Goal: Task Accomplishment & Management: Manage account settings

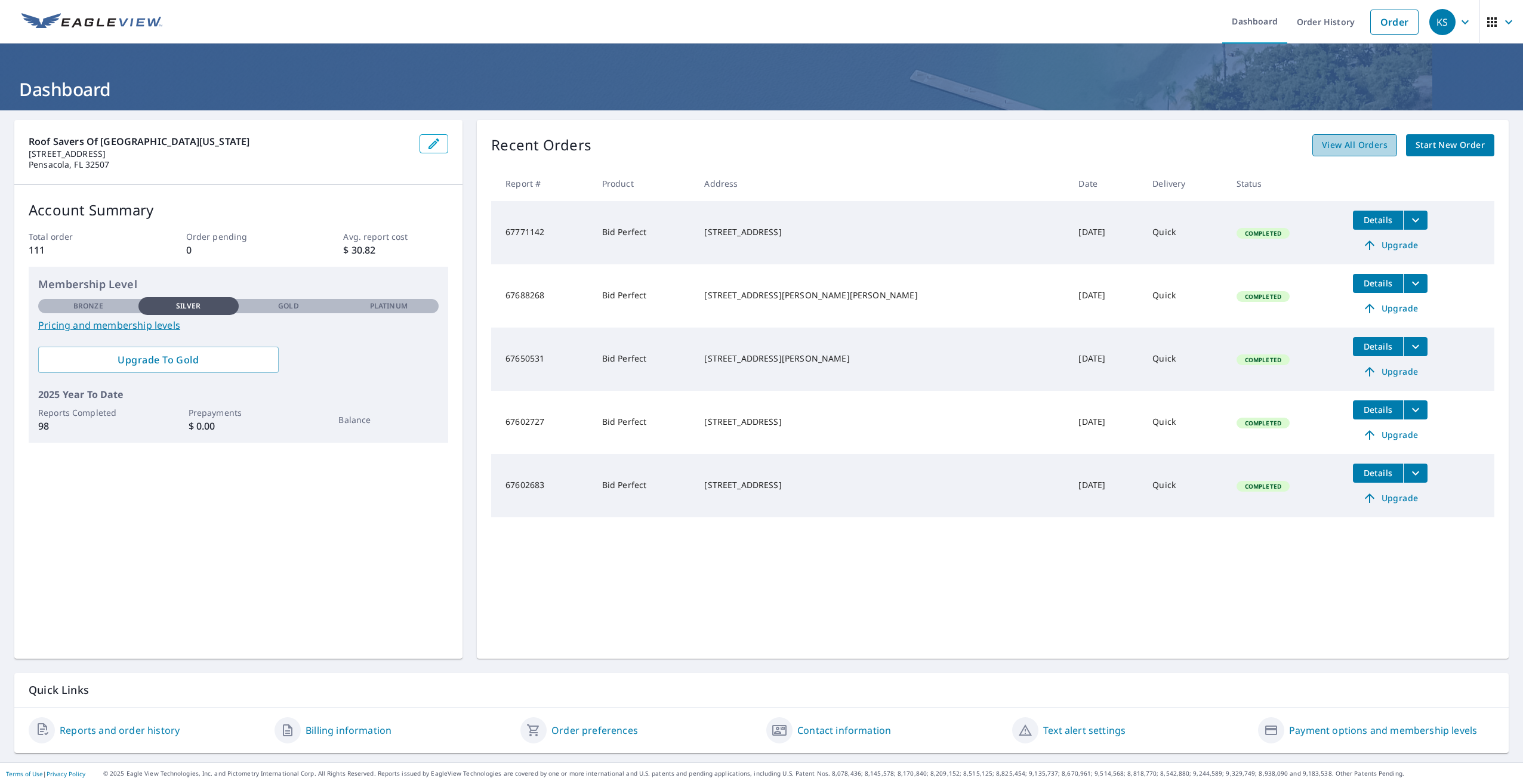
click at [1331, 139] on span "View All Orders" at bounding box center [1354, 146] width 66 height 15
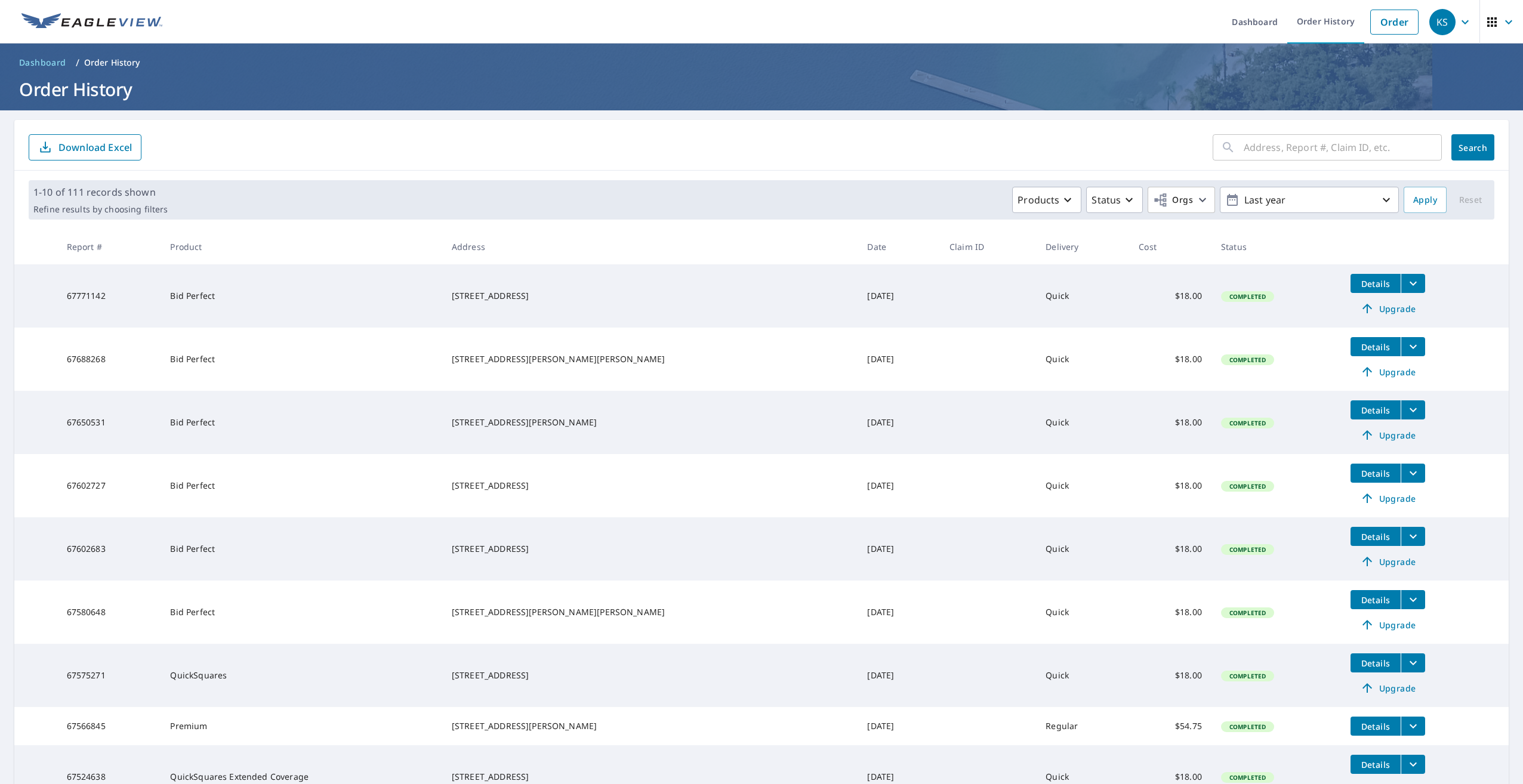
click at [1304, 148] on input "text" at bounding box center [1343, 147] width 198 height 33
type input "casa"
click at [1467, 147] on span "Search" at bounding box center [1473, 148] width 24 height 12
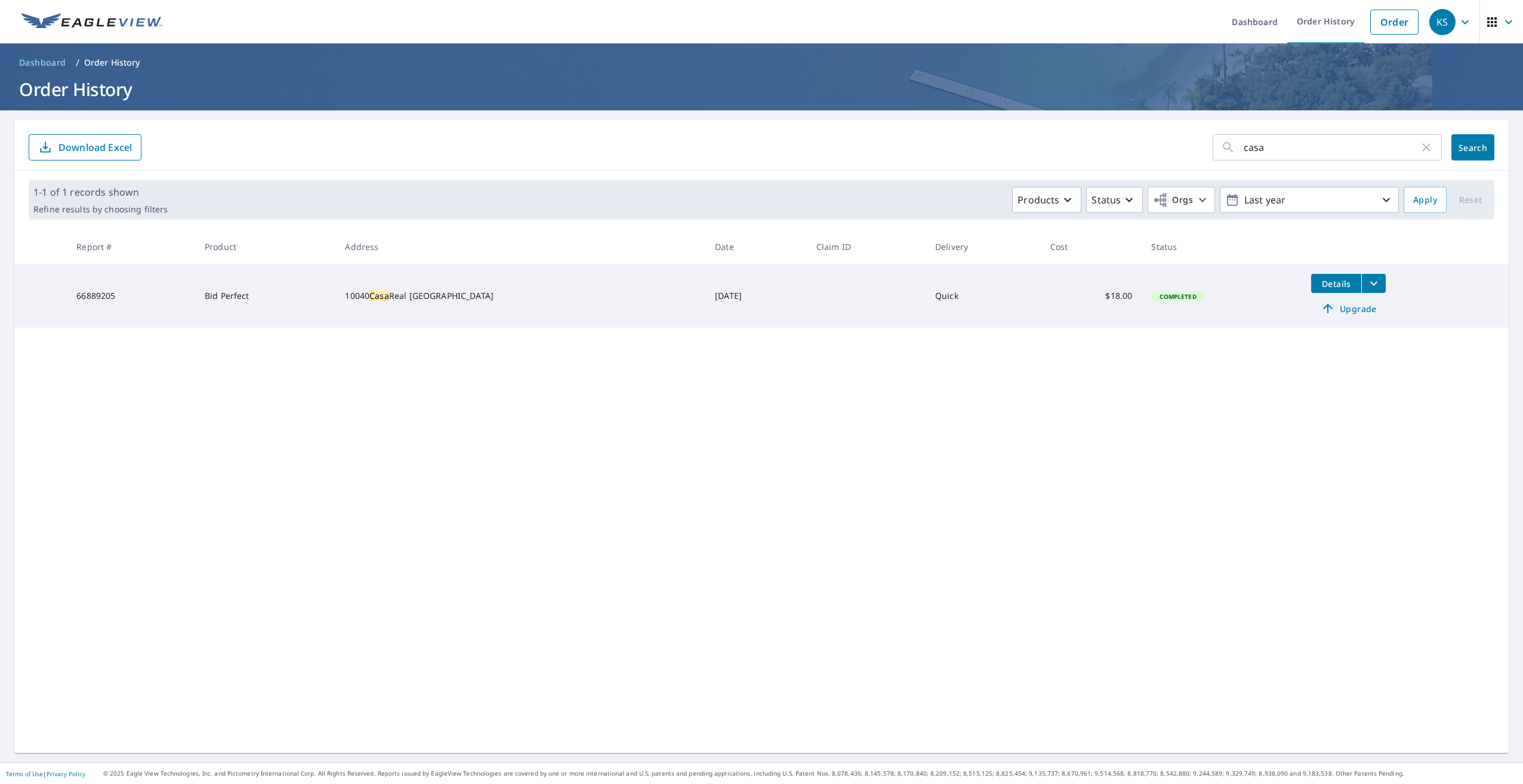
click at [1367, 286] on icon "filesDropdownBtn-66889205" at bounding box center [1374, 283] width 14 height 14
click at [1246, 259] on span "PDF" at bounding box center [1240, 262] width 38 height 14
click at [1244, 254] on button "PDF" at bounding box center [1241, 263] width 56 height 28
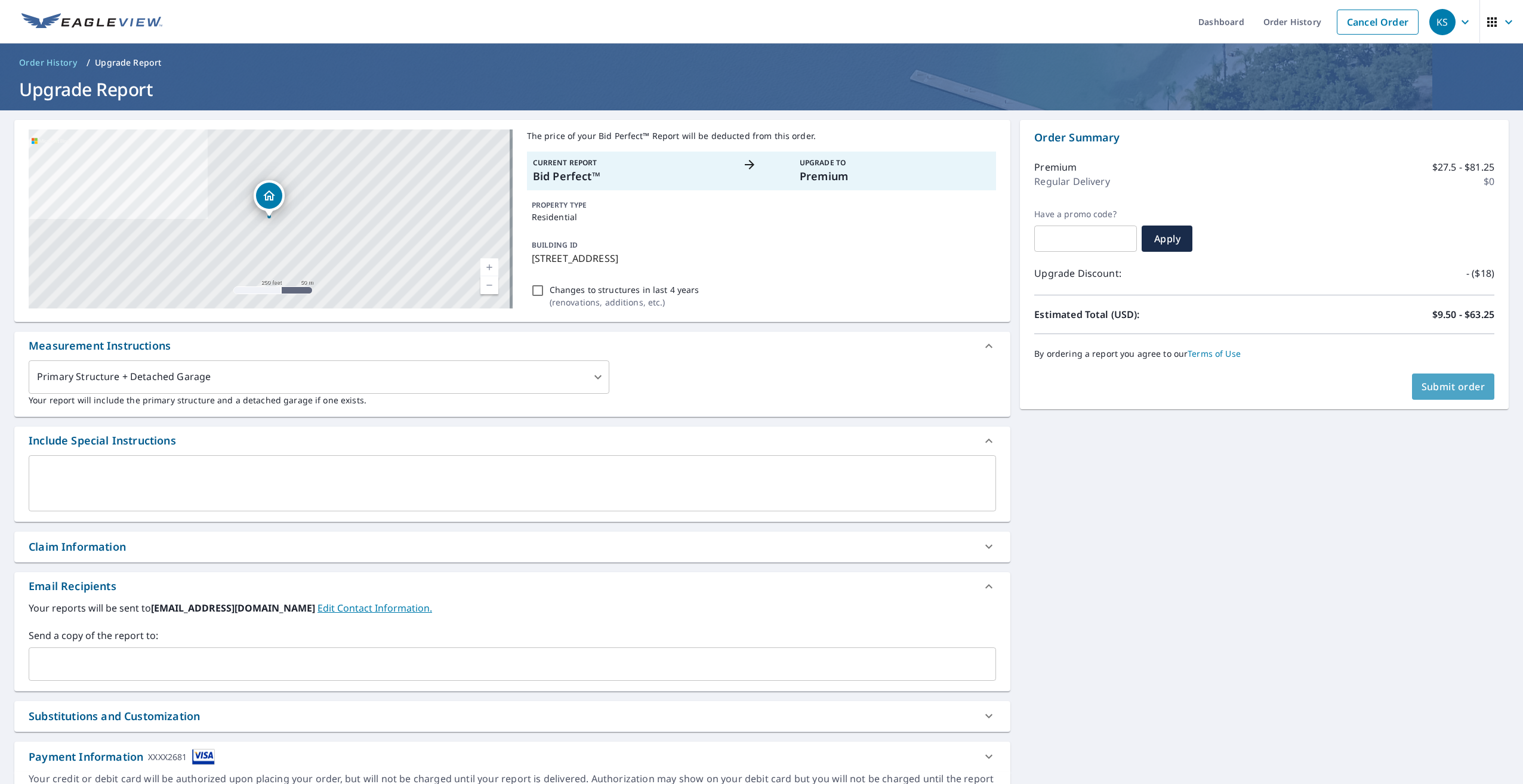
click at [1443, 389] on span "Submit order" at bounding box center [1454, 386] width 64 height 13
